Goal: Transaction & Acquisition: Purchase product/service

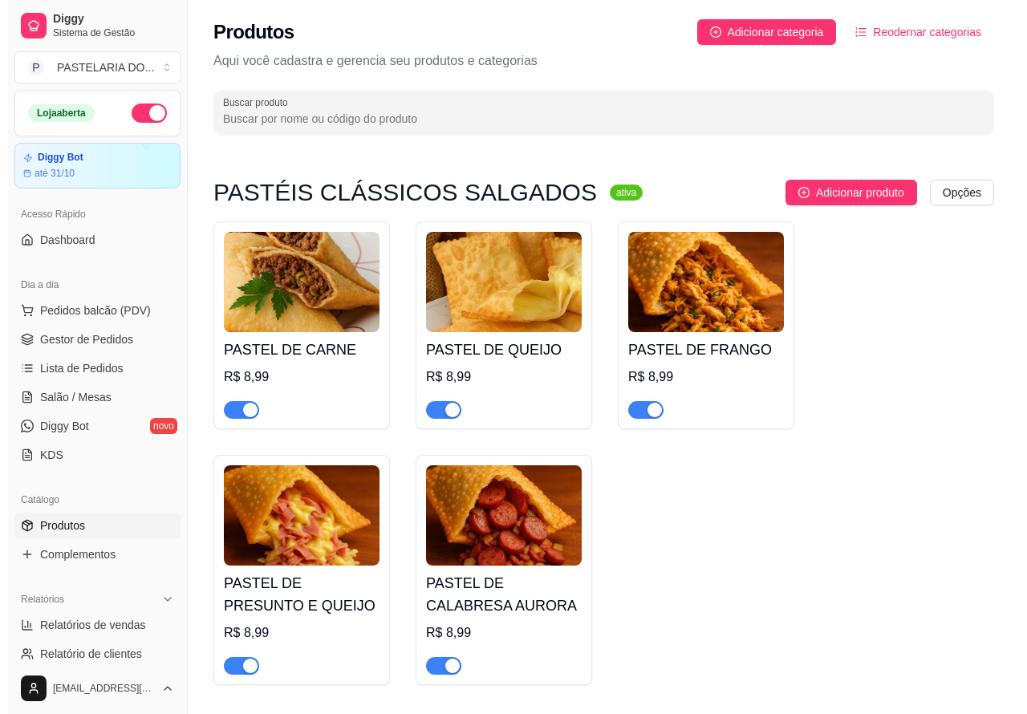
scroll to position [2195, 0]
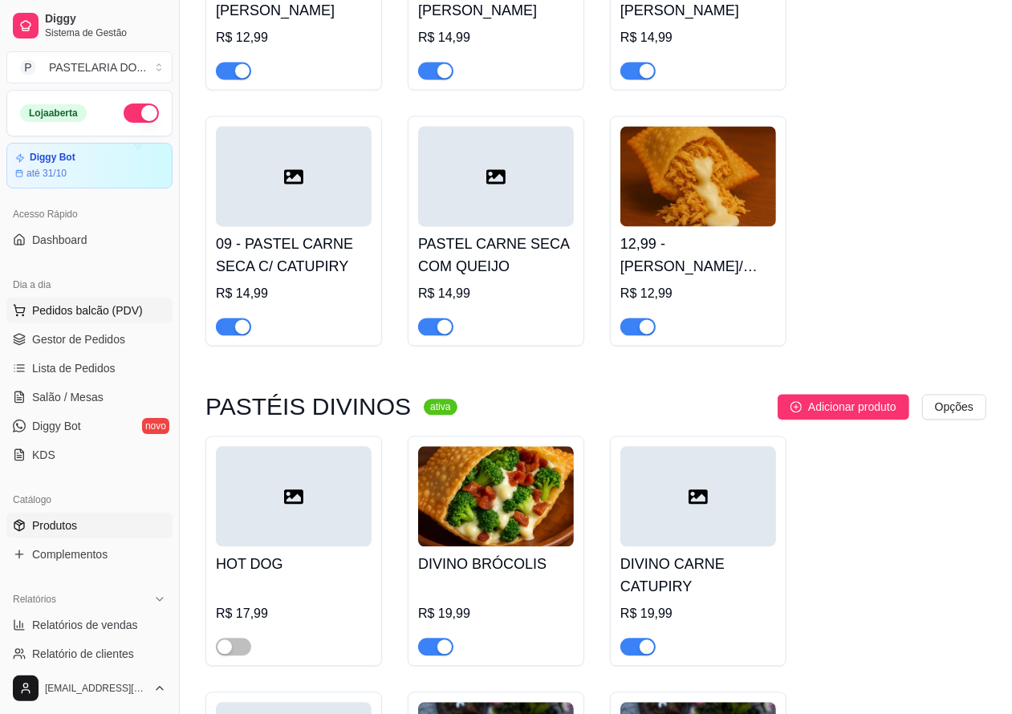
click at [117, 305] on span "Pedidos balcão (PDV)" at bounding box center [87, 311] width 111 height 16
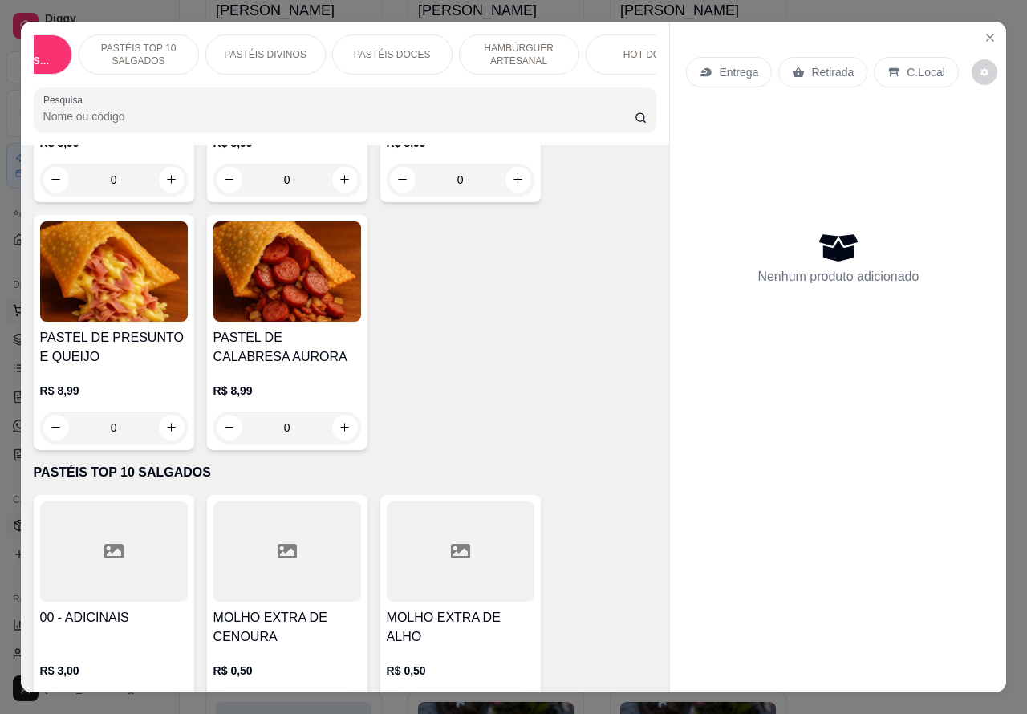
scroll to position [0, 123]
click at [257, 42] on div "PASTÉIS DIVINOS" at bounding box center [225, 55] width 120 height 40
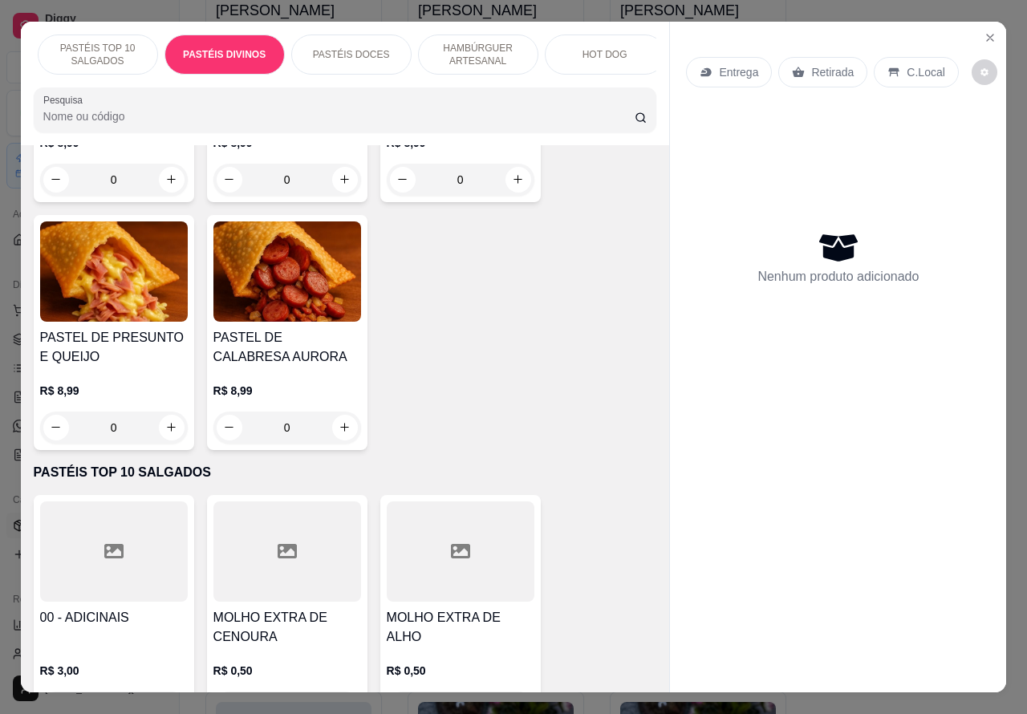
scroll to position [37, 0]
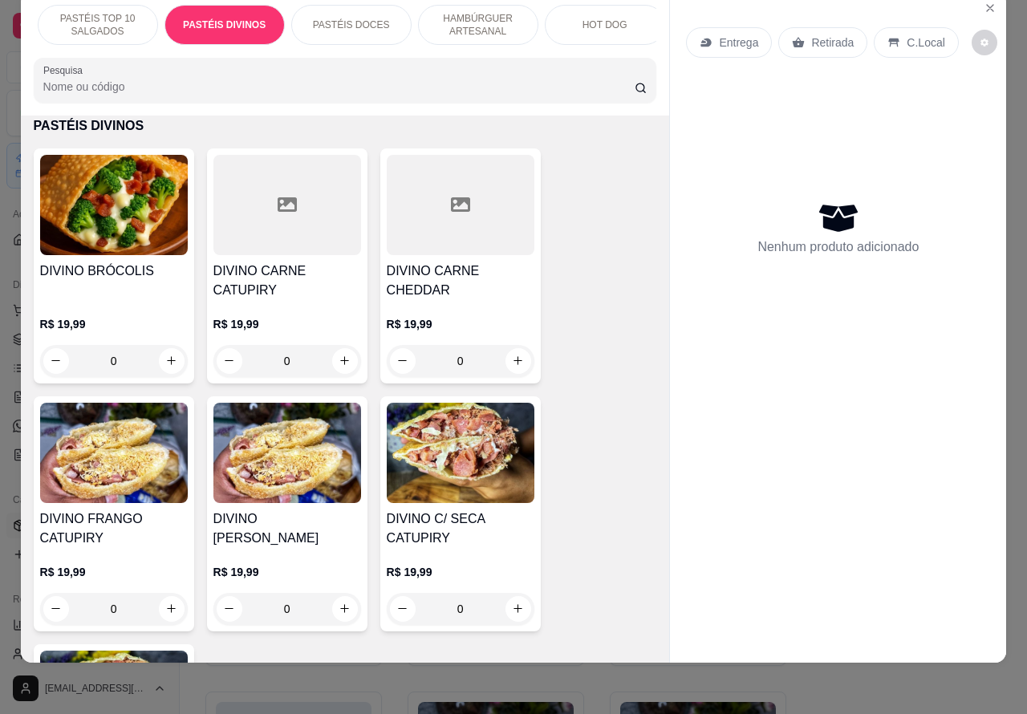
click at [154, 593] on div "0" at bounding box center [114, 609] width 148 height 32
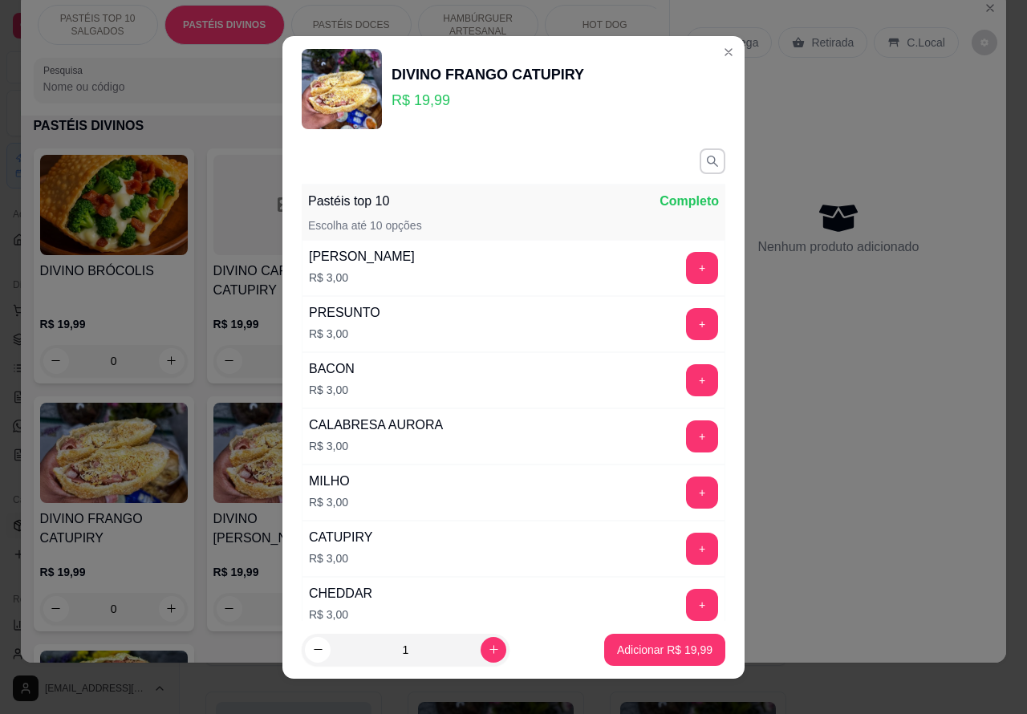
click at [706, 71] on div "Nenhum produto adicionado" at bounding box center [838, 228] width 304 height 315
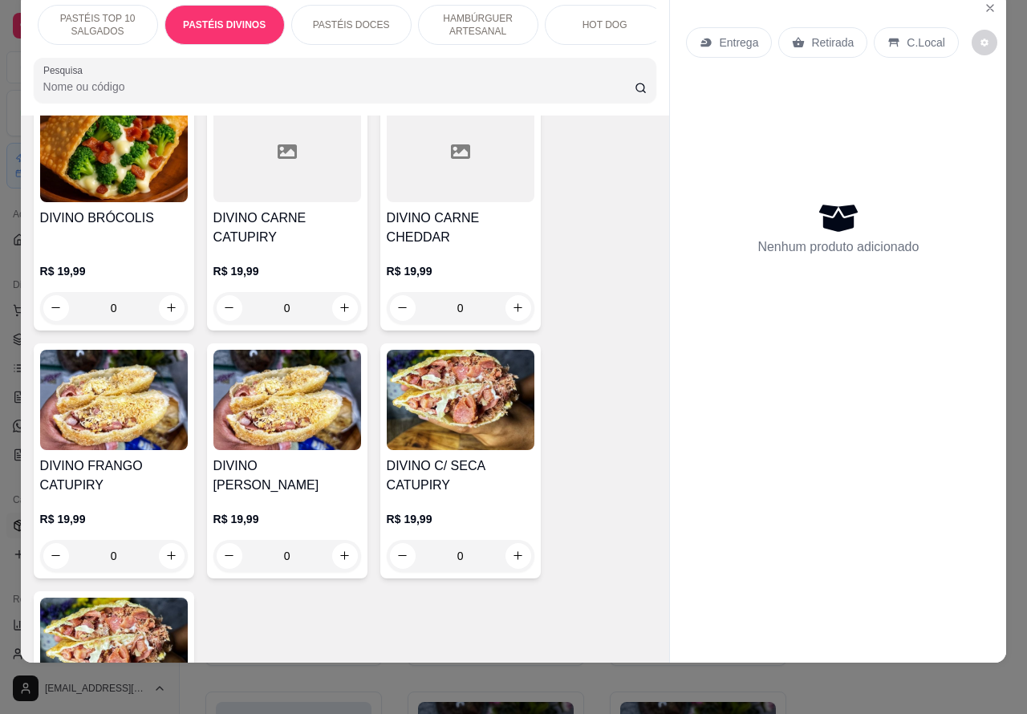
scroll to position [2416, 0]
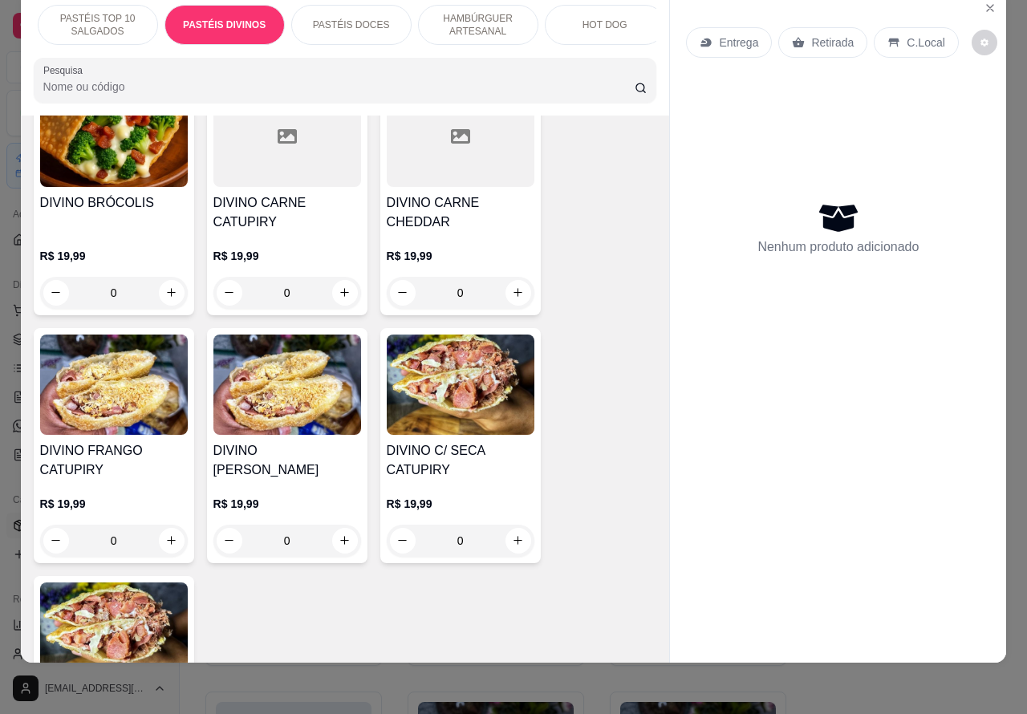
click at [337, 525] on div "0" at bounding box center [287, 541] width 148 height 32
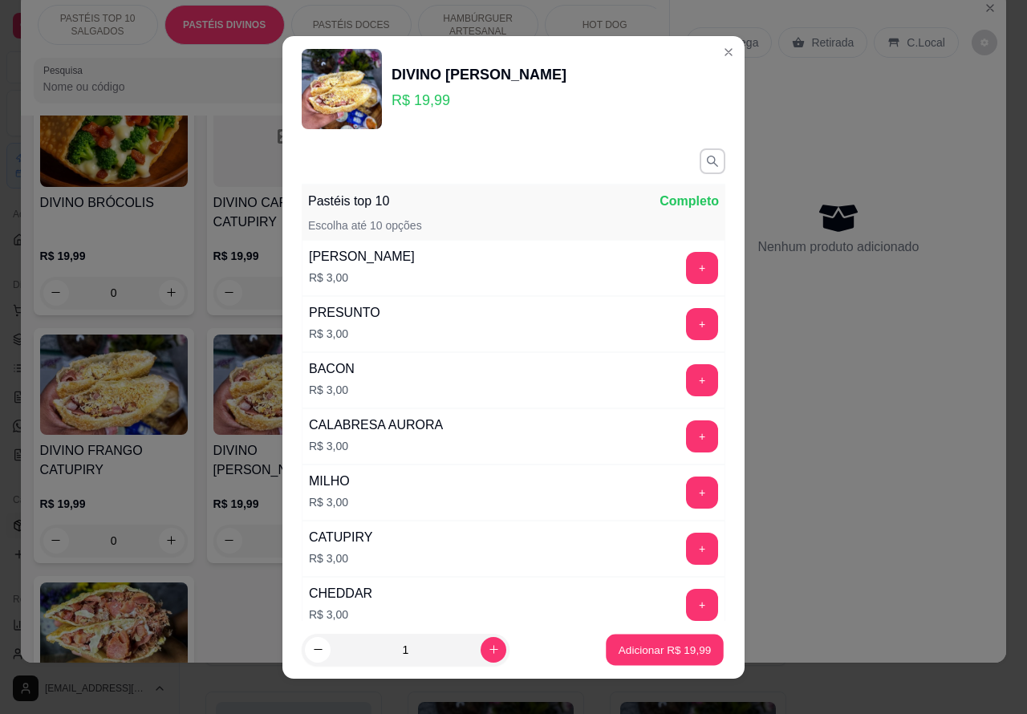
click at [646, 648] on p "Adicionar R$ 19,99" at bounding box center [665, 649] width 93 height 15
type input "1"
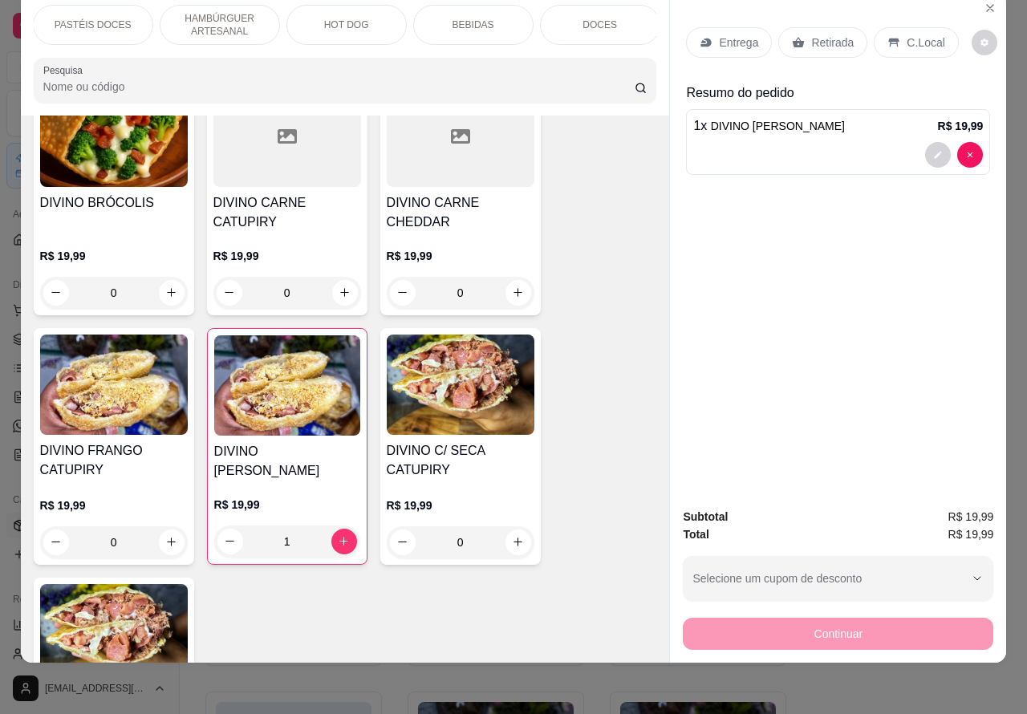
scroll to position [0, 385]
click at [470, 18] on p "BEBIDAS" at bounding box center [470, 24] width 42 height 13
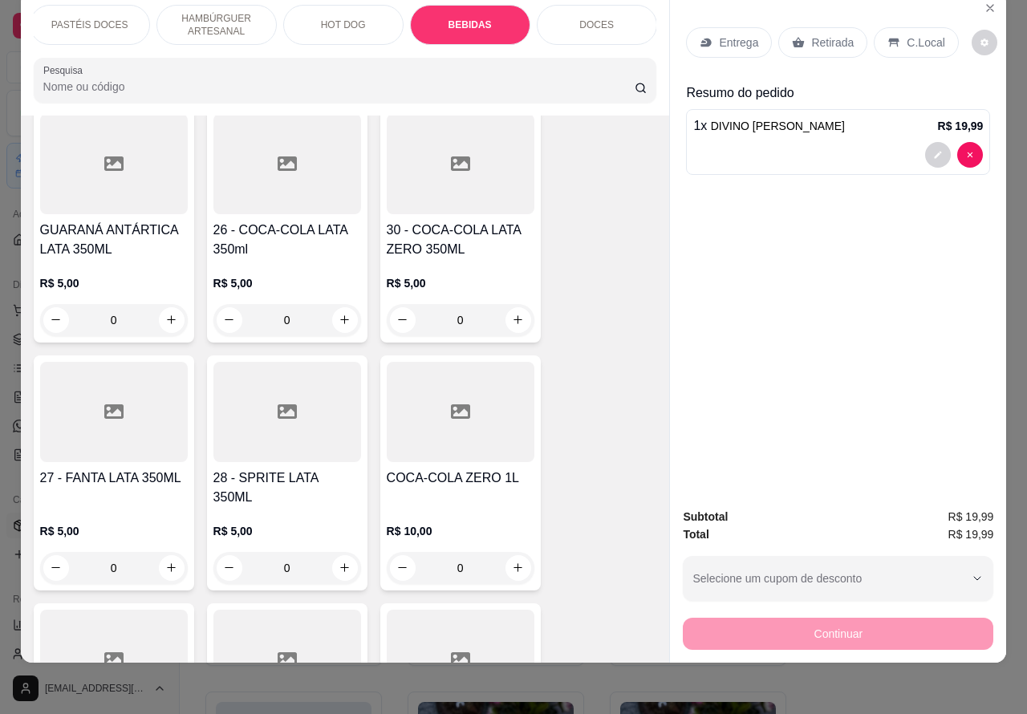
scroll to position [5607, 0]
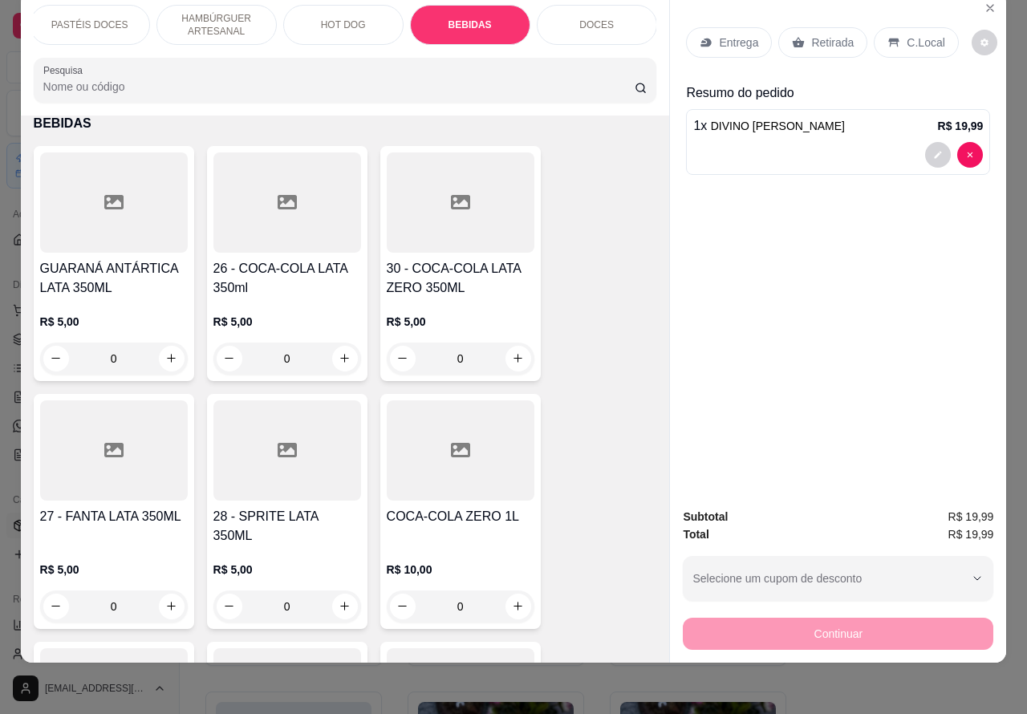
click at [514, 602] on icon "increase-product-quantity" at bounding box center [518, 606] width 9 height 9
click at [512, 600] on icon "increase-product-quantity" at bounding box center [518, 606] width 12 height 12
type input "1"
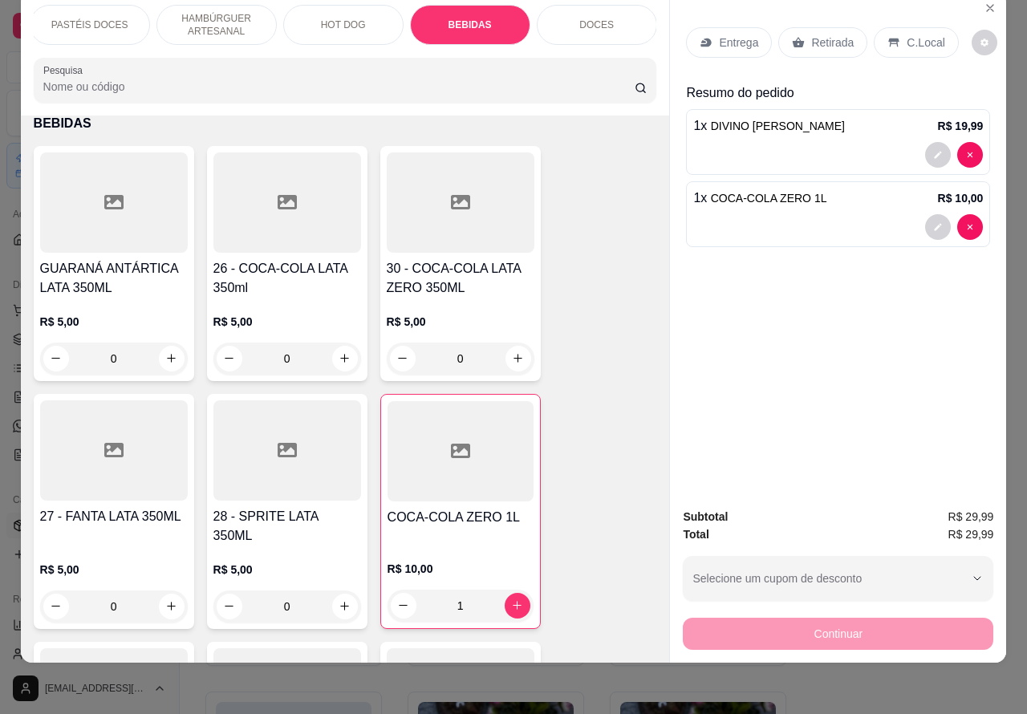
click at [917, 35] on p "C.Local" at bounding box center [926, 43] width 38 height 16
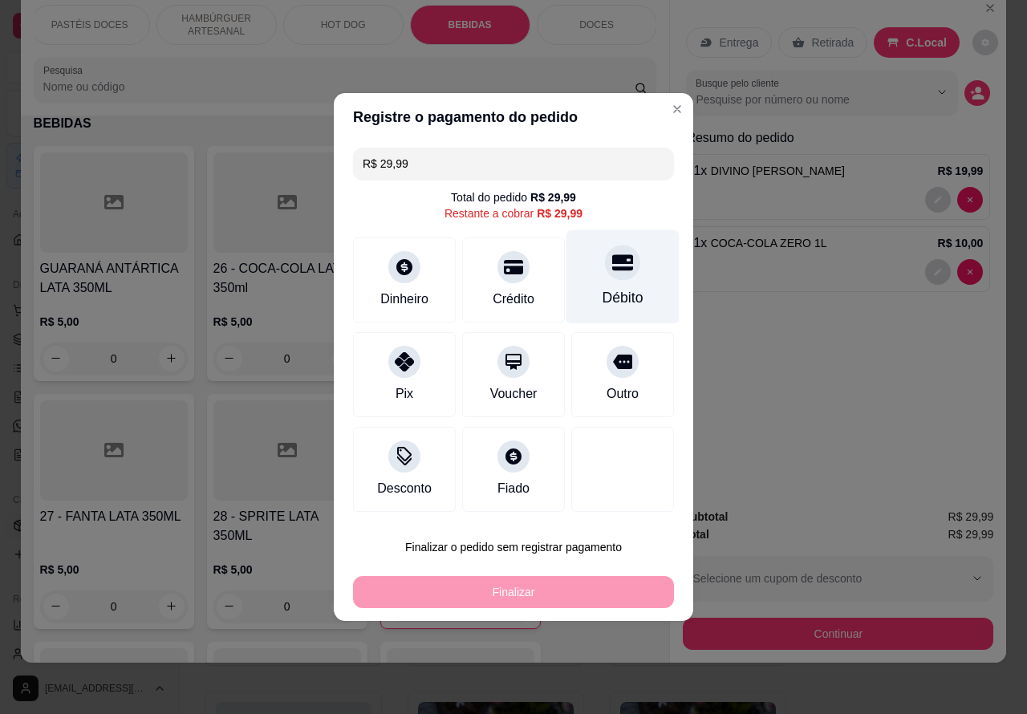
click at [603, 286] on div "Débito" at bounding box center [623, 277] width 113 height 94
type input "R$ 0,00"
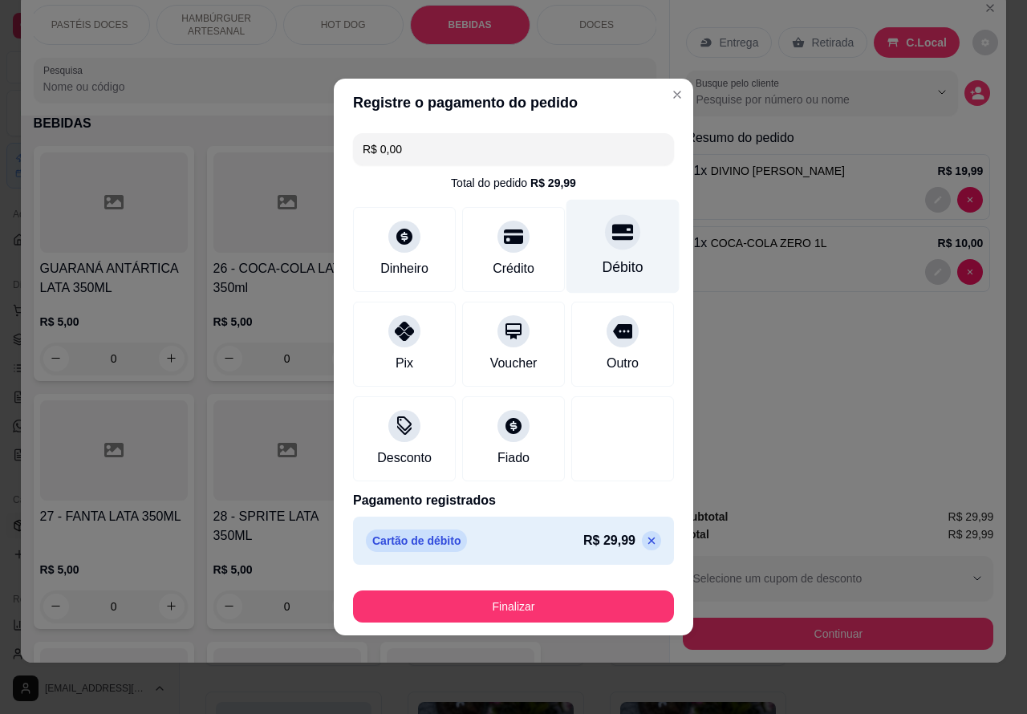
click at [595, 607] on button "Finalizar" at bounding box center [513, 607] width 321 height 32
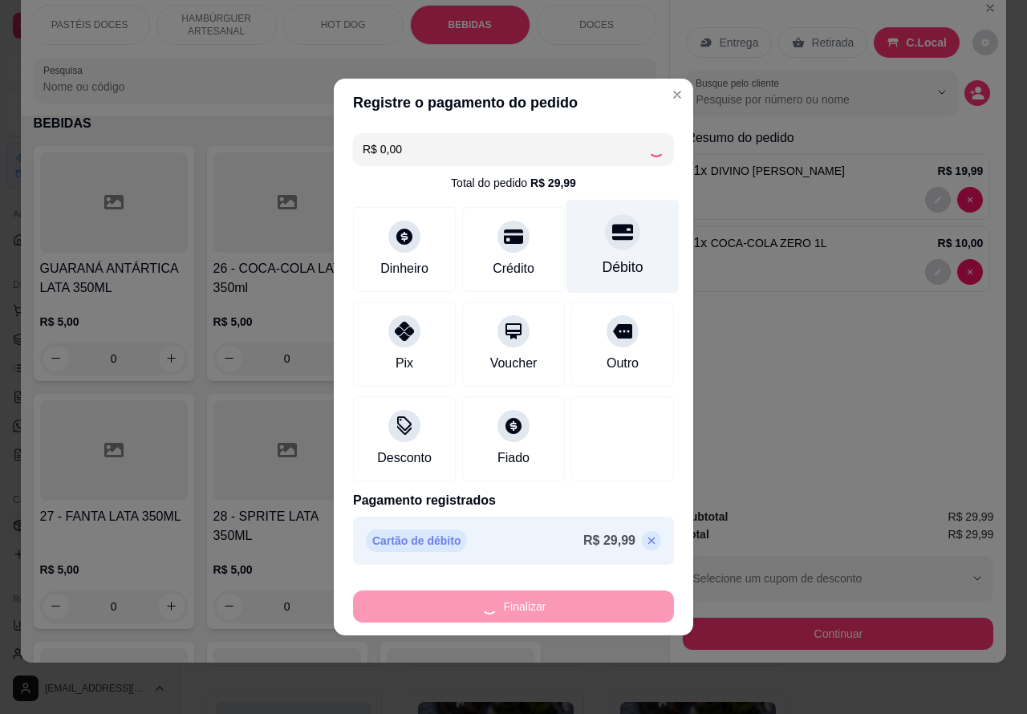
type input "0"
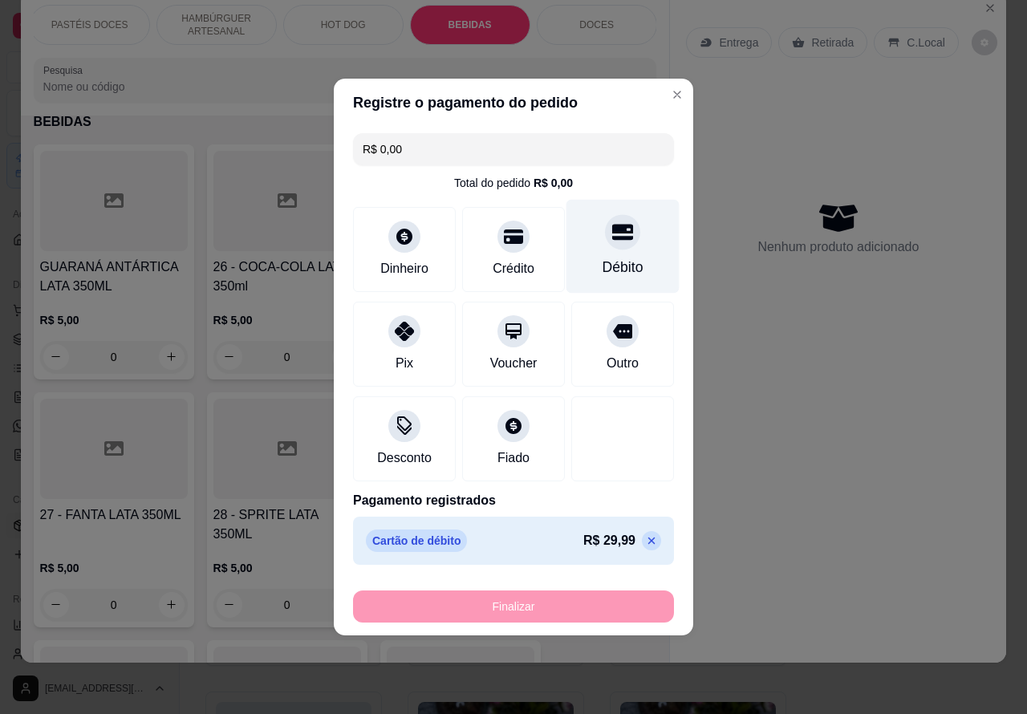
type input "-R$ 29,99"
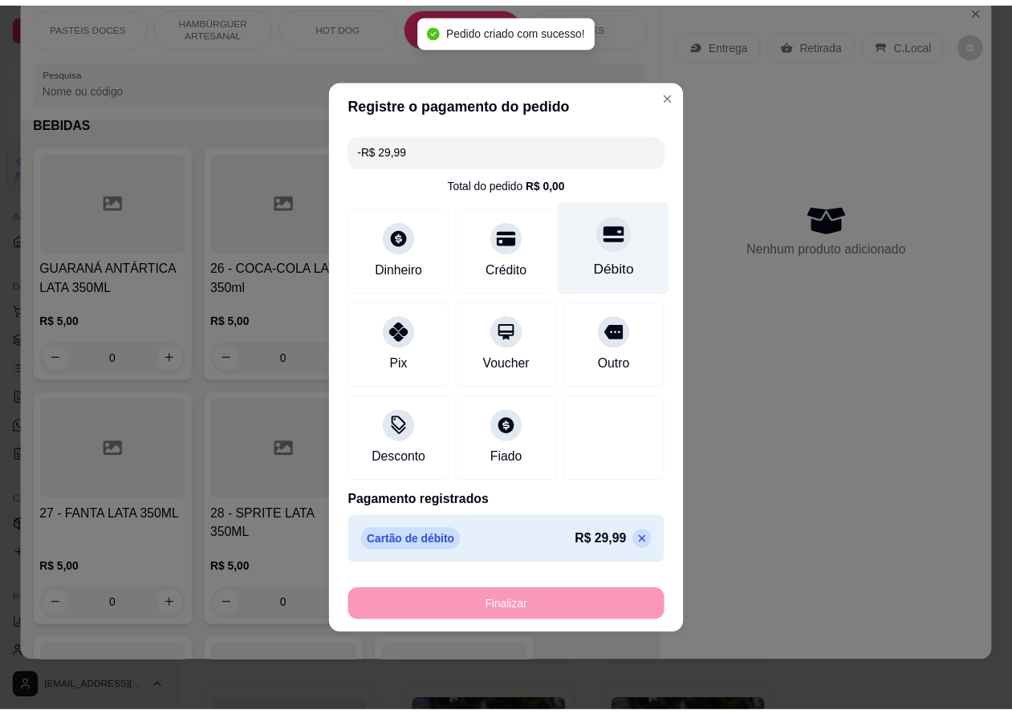
scroll to position [5606, 0]
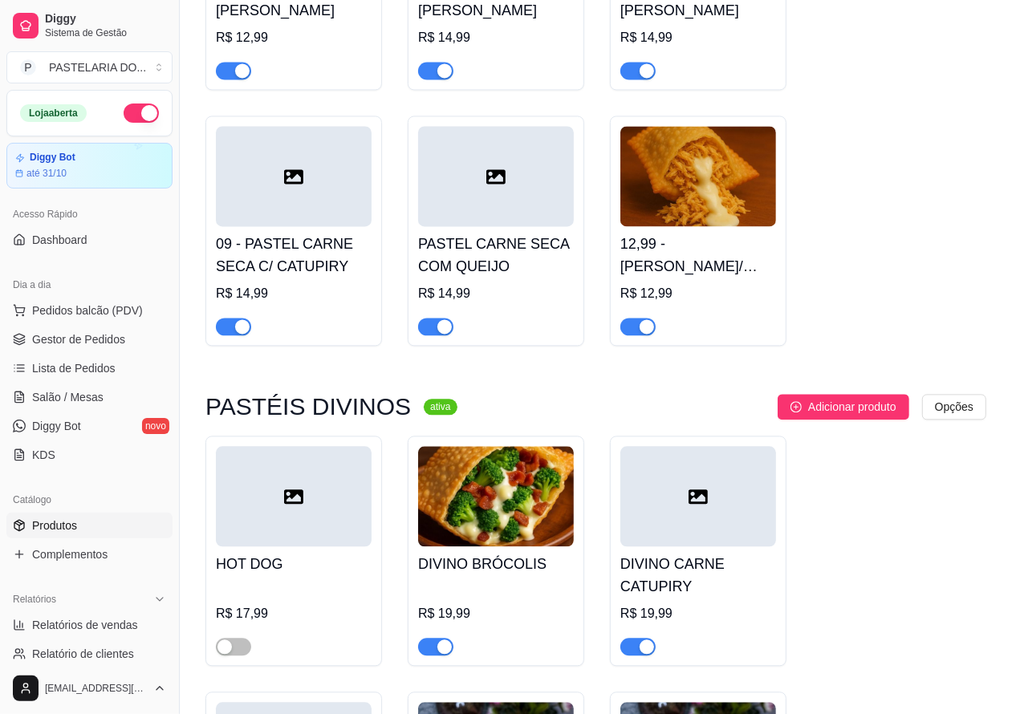
click at [127, 109] on button "button" at bounding box center [141, 113] width 35 height 19
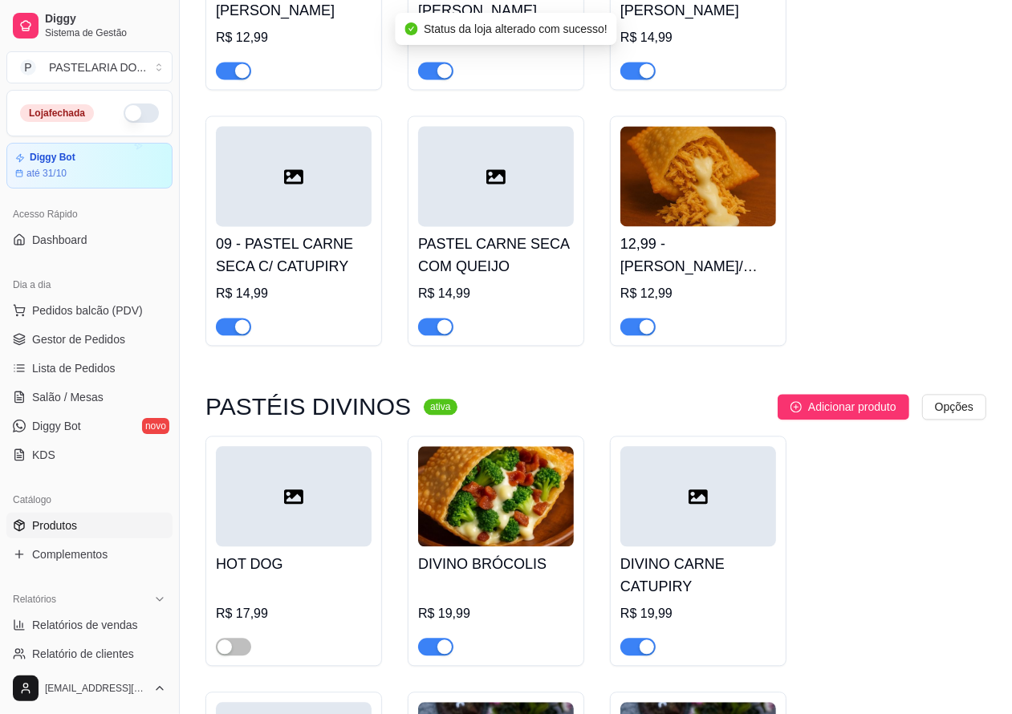
scroll to position [440, 0]
